Goal: Task Accomplishment & Management: Manage account settings

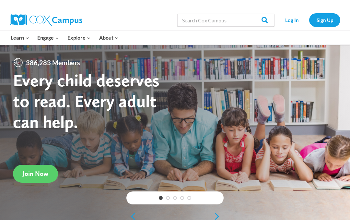
click at [291, 18] on link "Log In" at bounding box center [292, 19] width 28 height 13
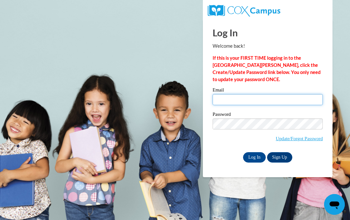
click at [230, 96] on input "Email" at bounding box center [267, 99] width 110 height 11
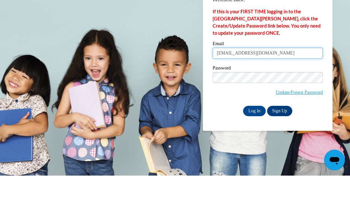
type input "lilliancowan366@yahoo.com"
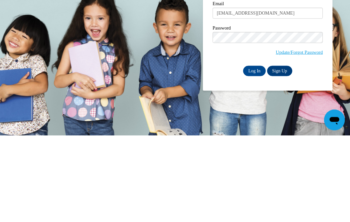
click at [253, 152] on input "Log In" at bounding box center [254, 157] width 23 height 10
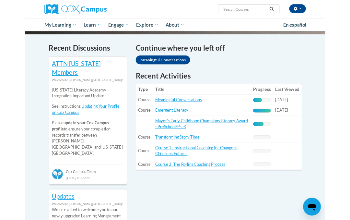
scroll to position [187, 0]
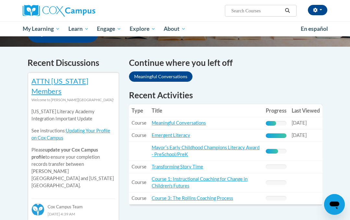
click at [184, 71] on link "Meaningful Conversations" at bounding box center [160, 76] width 63 height 10
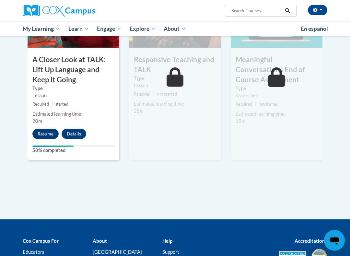
scroll to position [375, 0]
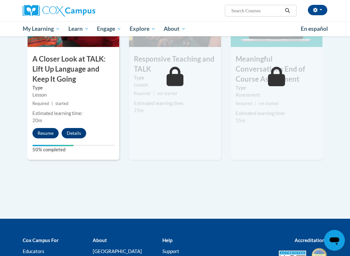
click at [46, 129] on button "Resume" at bounding box center [45, 133] width 26 height 10
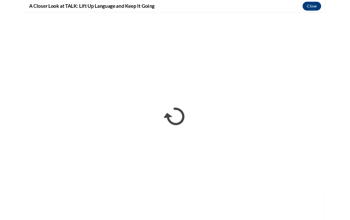
scroll to position [394, 0]
